Goal: Information Seeking & Learning: Learn about a topic

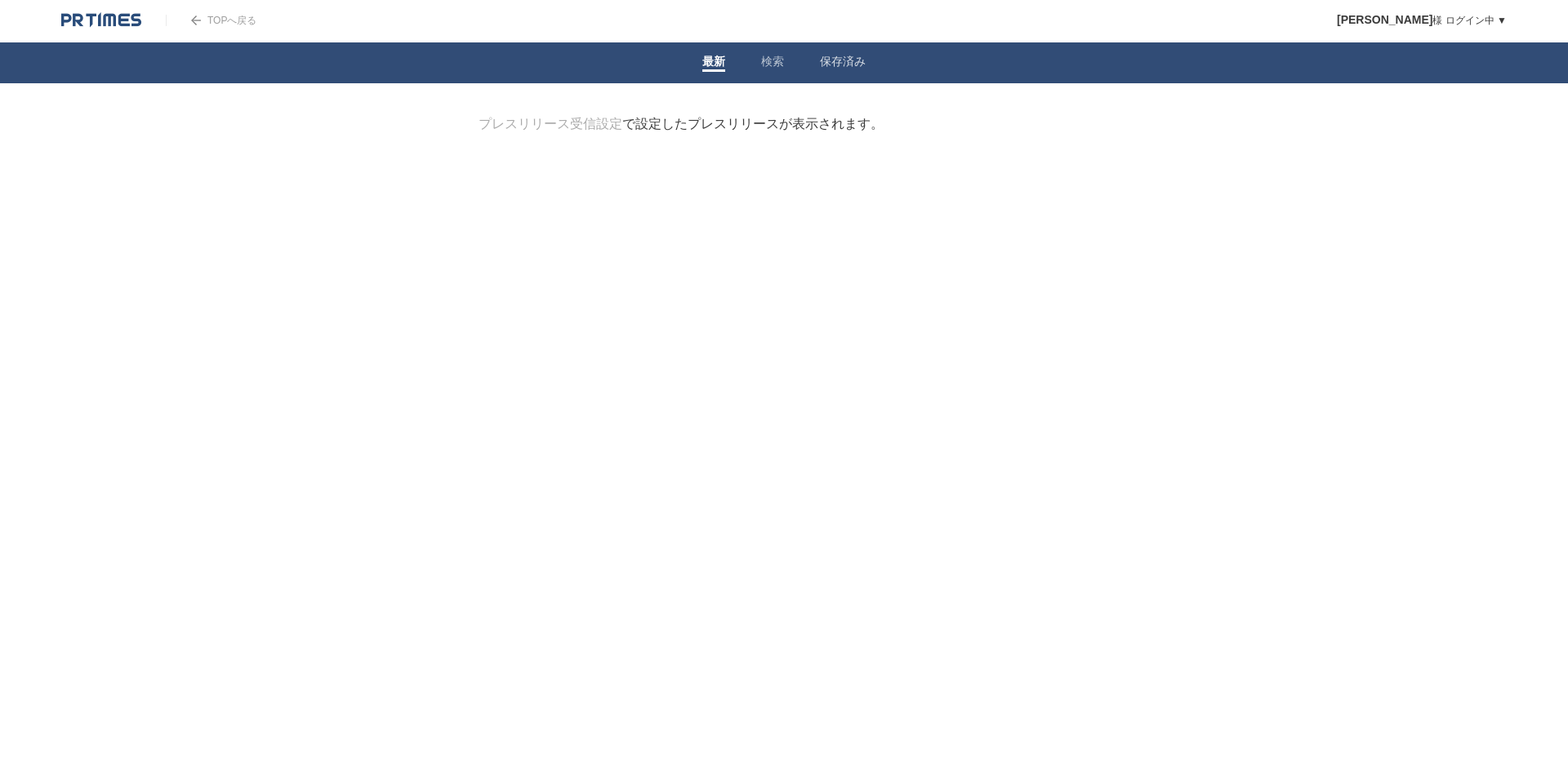
click at [768, 59] on link "検索" at bounding box center [773, 62] width 23 height 17
click at [636, 116] on form "検索ワードを入力" at bounding box center [784, 116] width 611 height 0
type input "k"
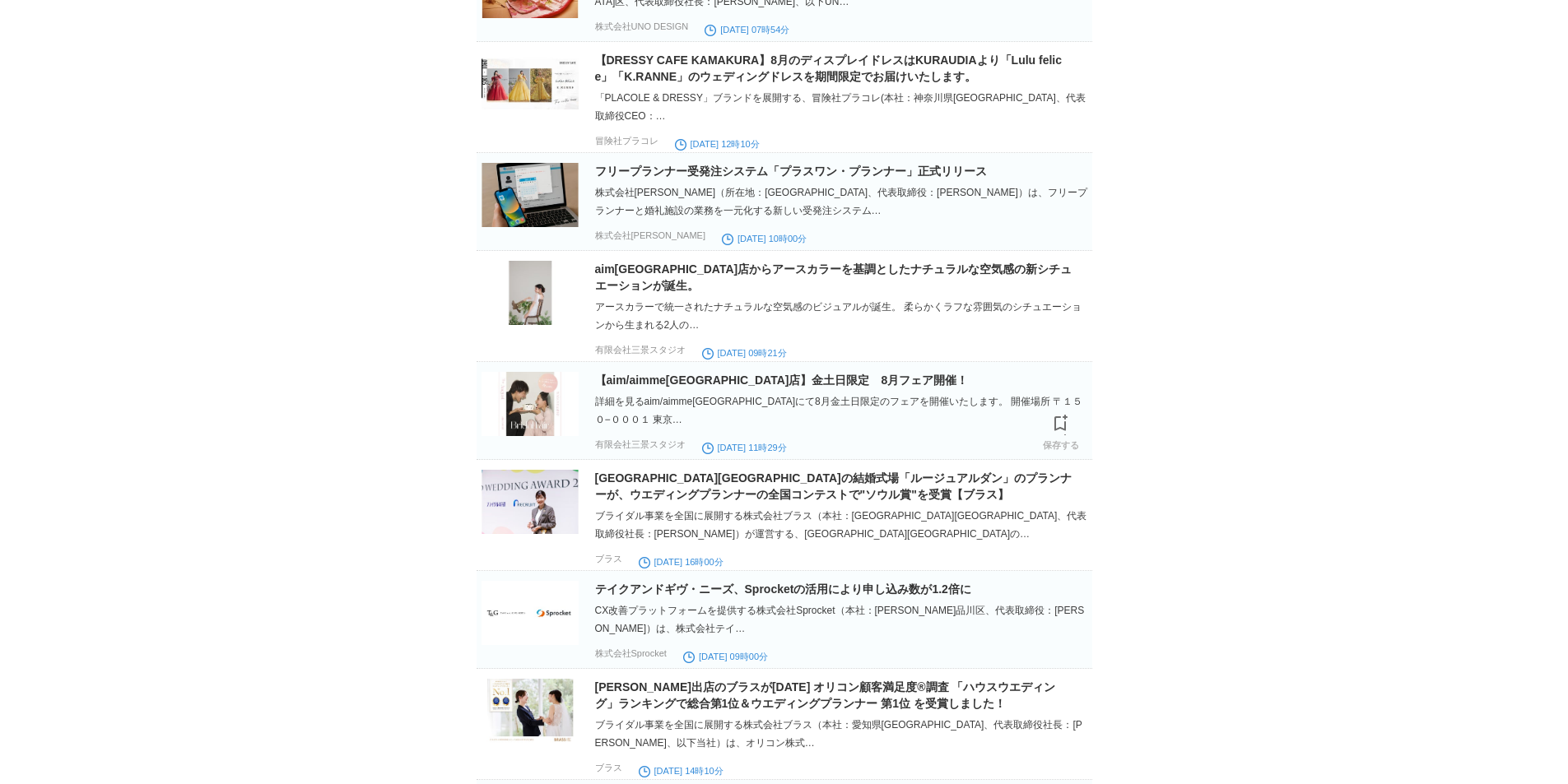
scroll to position [494, 0]
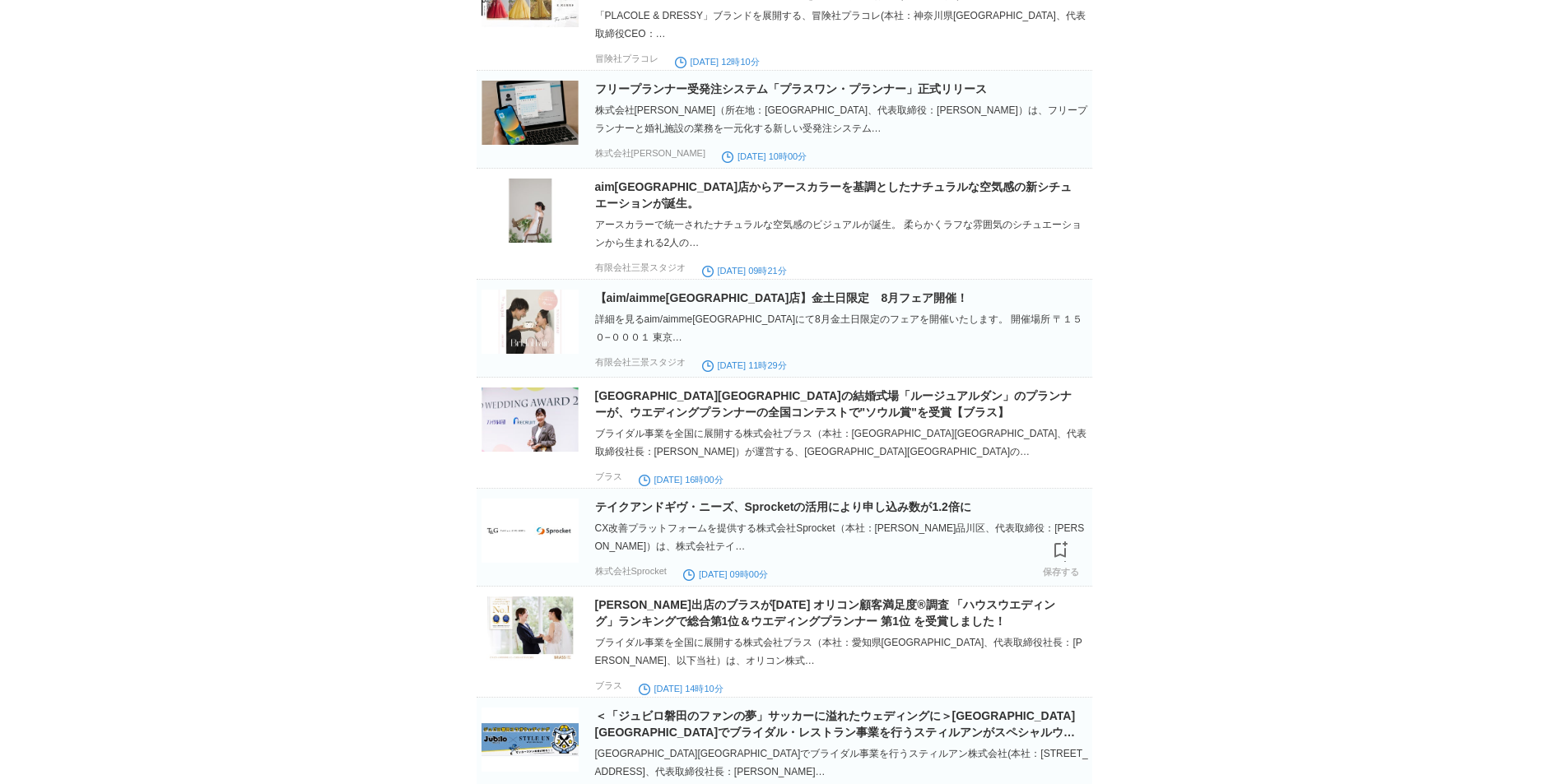
click at [758, 513] on h2 "テイクアンドギヴ・ニーズ、Sprocketの活用により申し込み数が1.2倍に" at bounding box center [842, 507] width 494 height 16
click at [543, 533] on img at bounding box center [530, 530] width 97 height 64
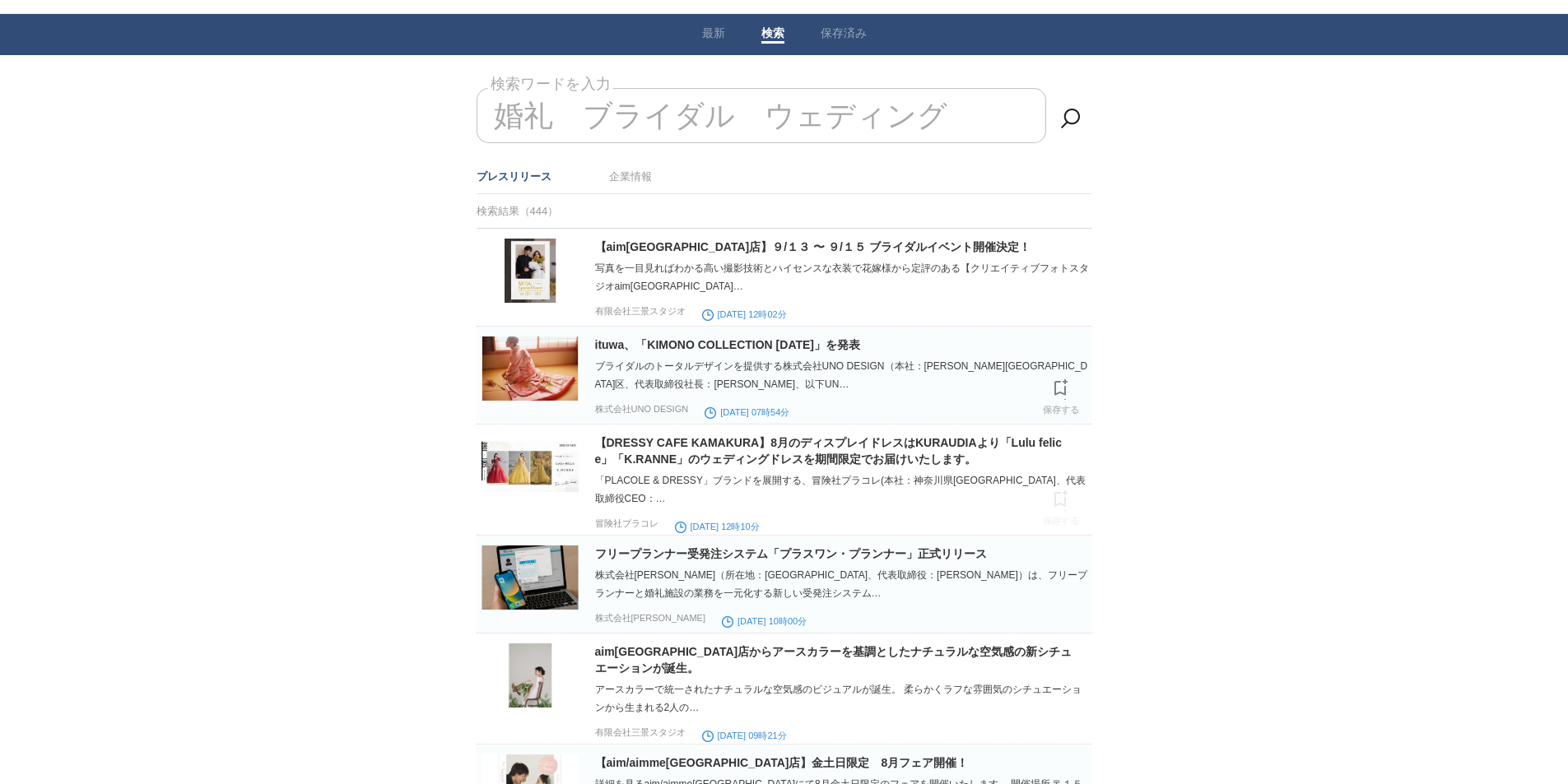
scroll to position [0, 0]
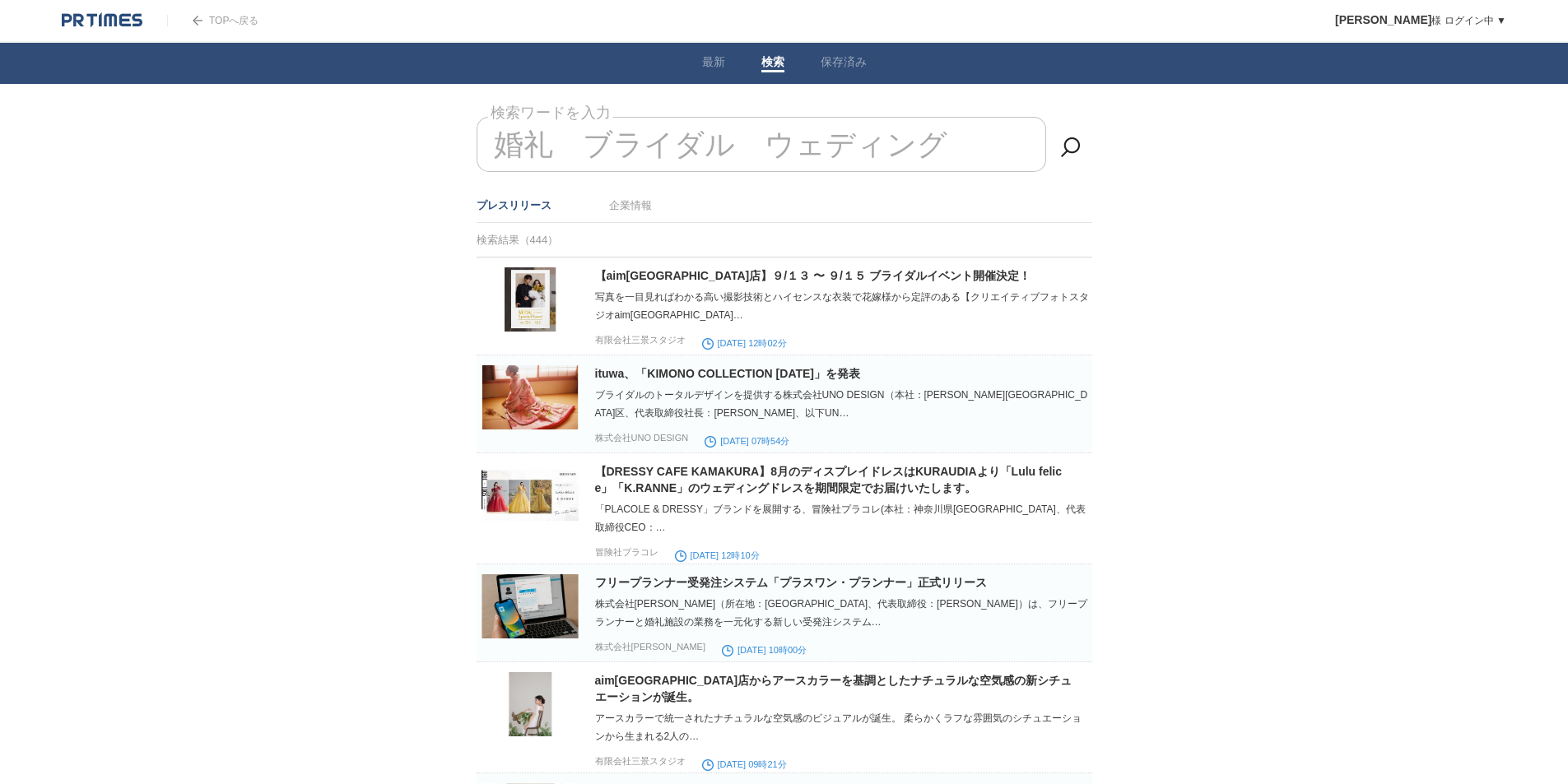
click at [587, 143] on input "婚礼　ブライダル　ウェディング" at bounding box center [761, 144] width 570 height 55
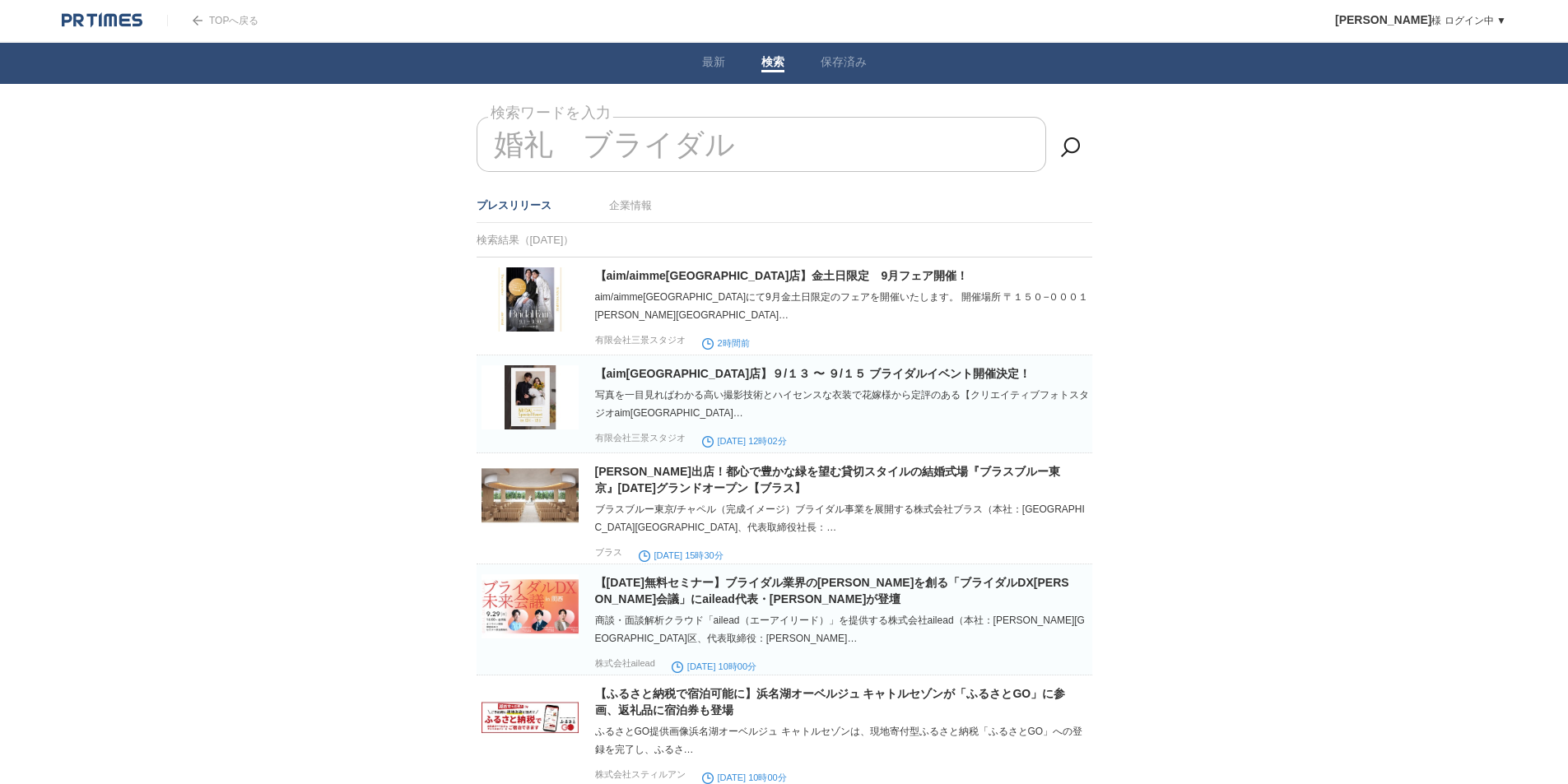
click at [588, 152] on input "婚礼　ブライダル" at bounding box center [761, 144] width 570 height 55
click at [666, 150] on input "婚礼　ブライダル" at bounding box center [761, 144] width 570 height 55
click at [673, 144] on input "婚礼　ブライダル" at bounding box center [761, 144] width 570 height 55
click at [809, 148] on input "婚礼　ブライダル" at bounding box center [761, 144] width 570 height 55
click at [830, 142] on input "婚礼　ブライダル" at bounding box center [761, 144] width 570 height 55
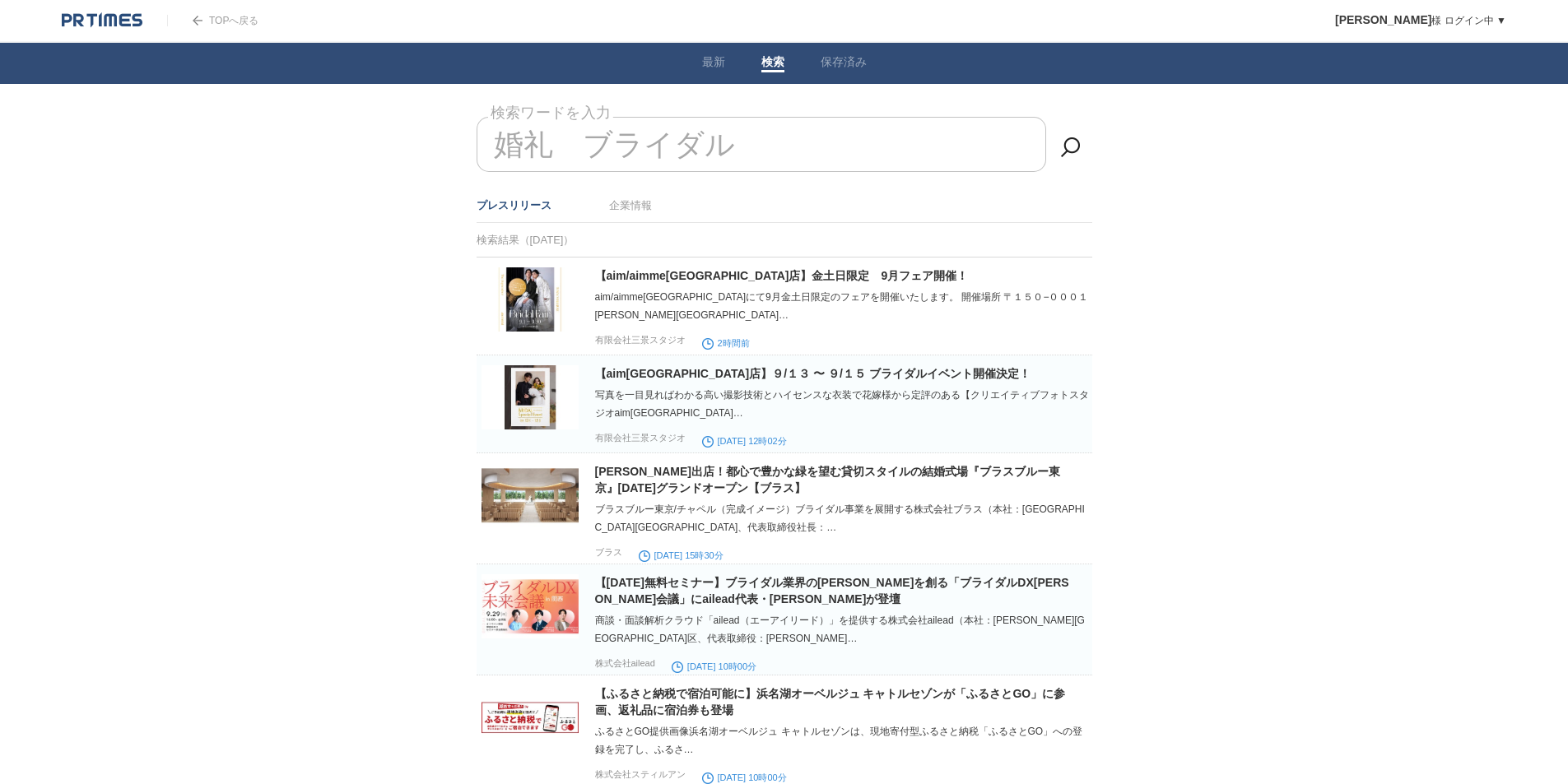
click at [595, 134] on input "婚礼　ブライダル" at bounding box center [761, 144] width 570 height 55
click at [594, 134] on input "婚礼　ブライダル" at bounding box center [761, 144] width 570 height 55
click at [542, 133] on input "婚礼　ブライダル" at bounding box center [761, 144] width 570 height 55
click at [543, 132] on input "婚礼　ブライダル" at bounding box center [761, 144] width 570 height 55
click at [586, 133] on input "婚礼　ブライダル" at bounding box center [761, 144] width 570 height 55
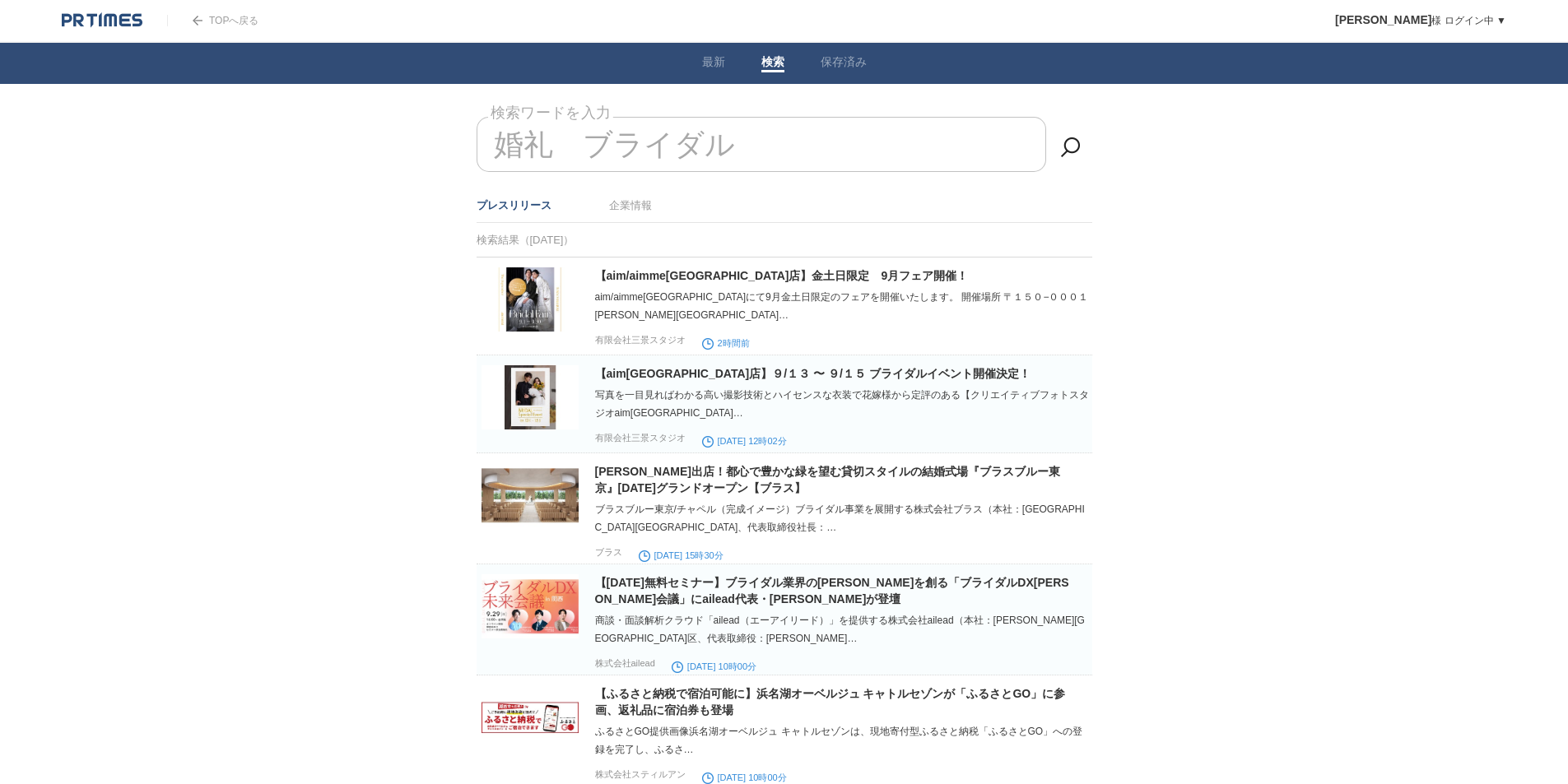
drag, startPoint x: 585, startPoint y: 133, endPoint x: 921, endPoint y: 172, distance: 338.3
click at [922, 172] on div "婚礼　ブライダル 検索ワードを入力" at bounding box center [784, 153] width 616 height 72
type input "婚"
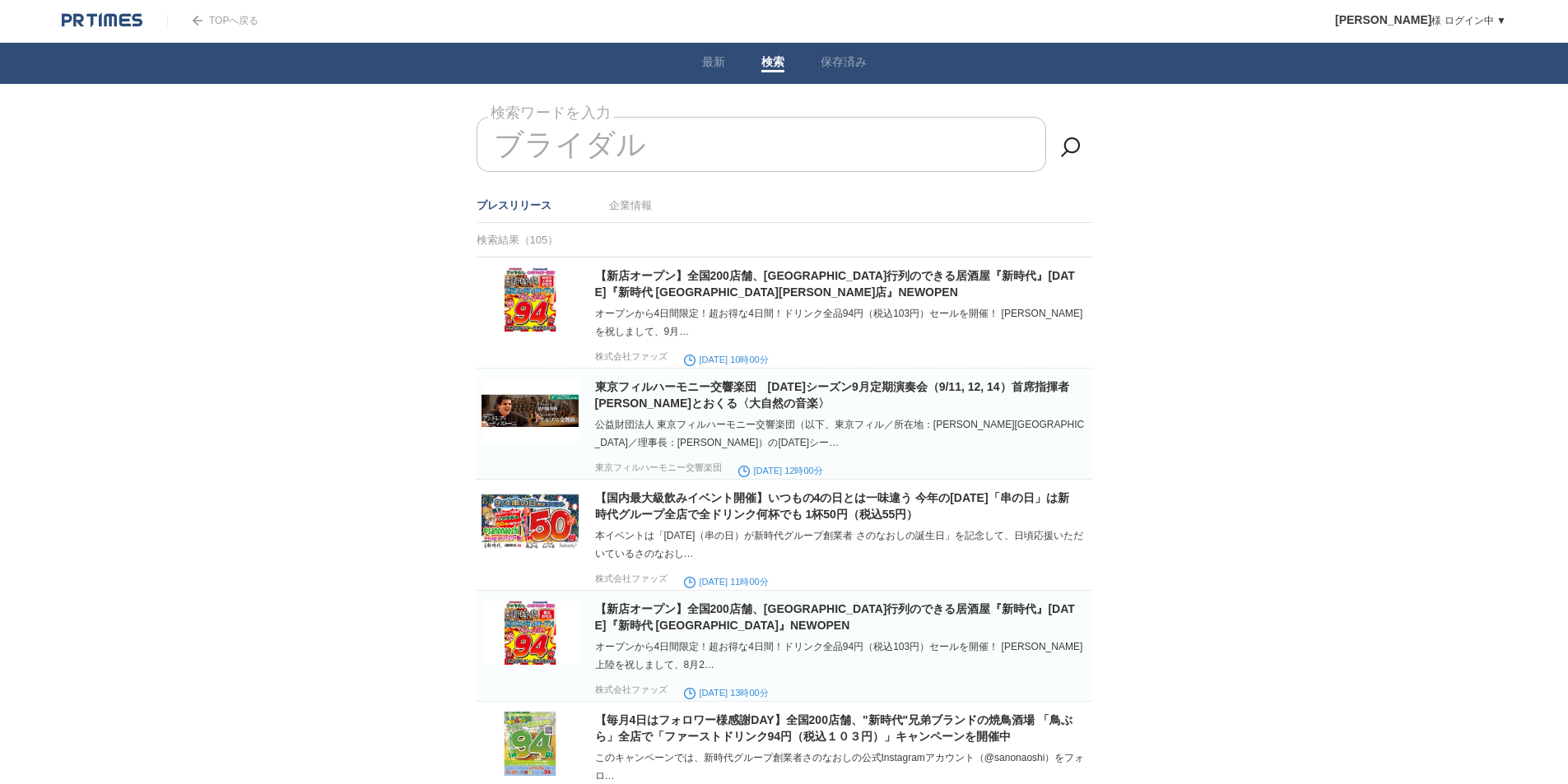
type input "ブライダル"
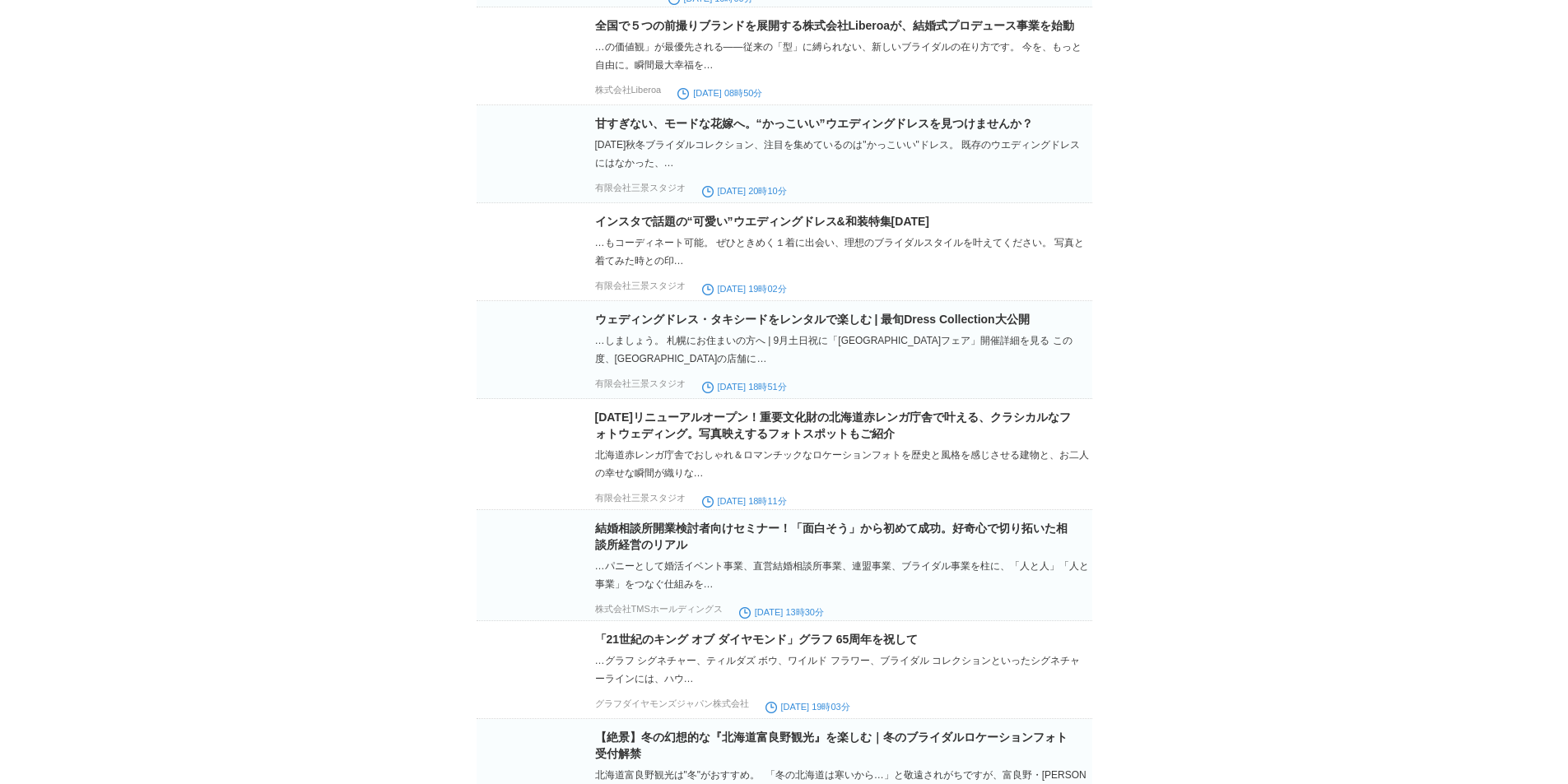
scroll to position [17236, 0]
